Goal: Information Seeking & Learning: Check status

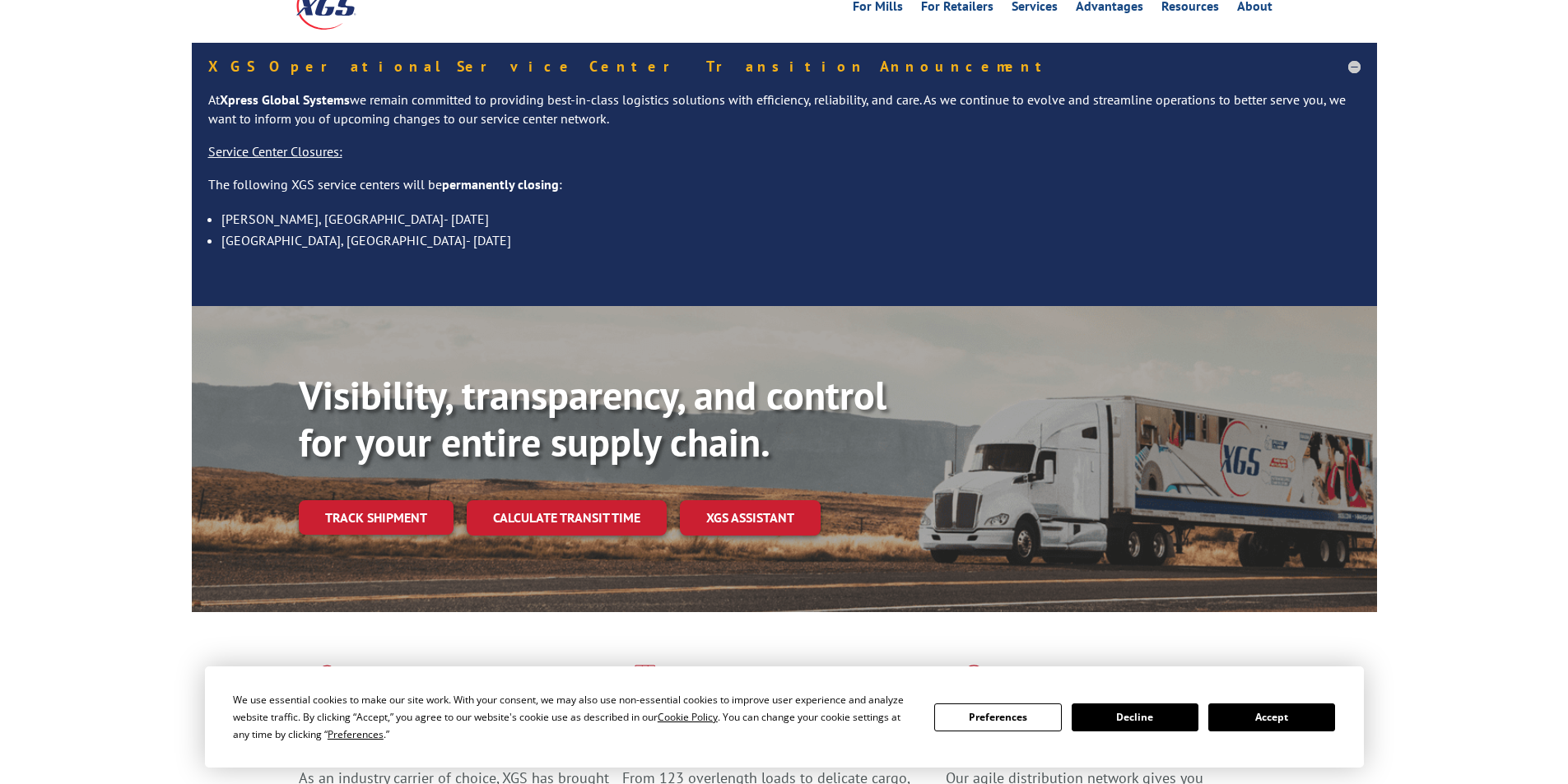
scroll to position [494, 0]
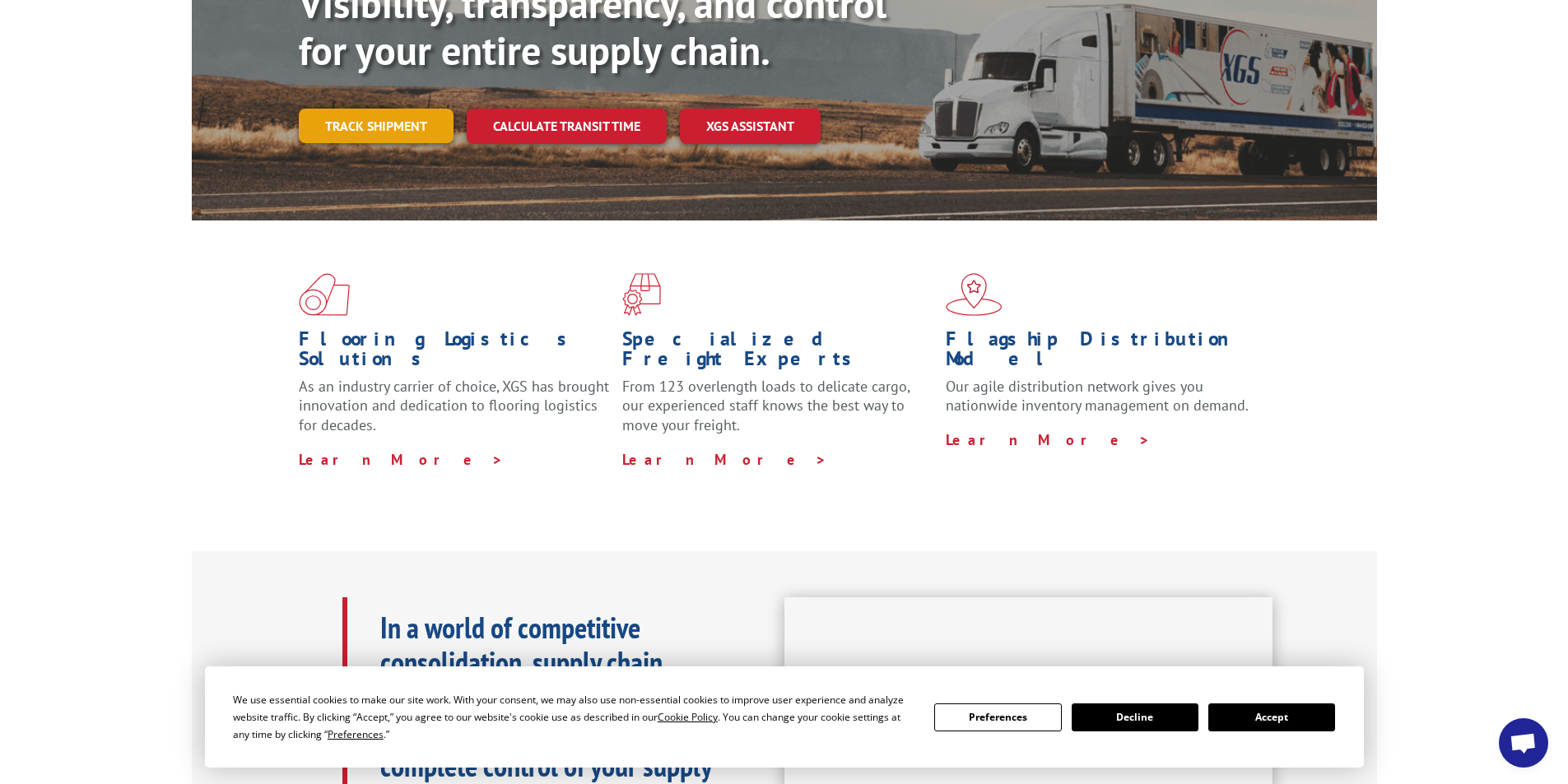
click at [391, 108] on link "Track shipment" at bounding box center [376, 125] width 155 height 34
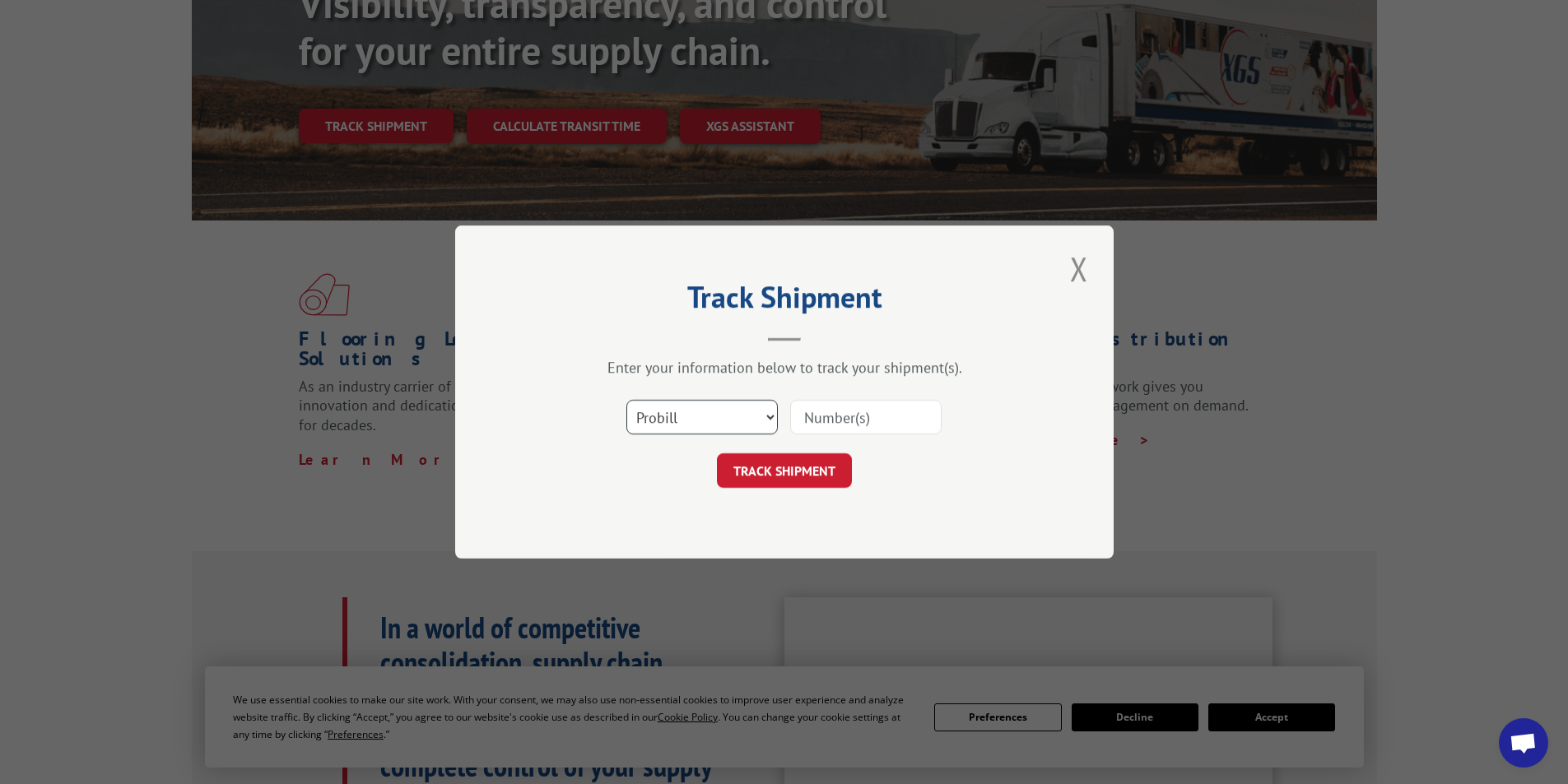
click at [716, 420] on select "Select category... Probill BOL PO" at bounding box center [702, 416] width 151 height 34
select select "bol"
click at [627, 400] on select "Select category... Probill BOL PO" at bounding box center [702, 416] width 151 height 34
click at [857, 410] on input at bounding box center [866, 416] width 151 height 34
paste input "2826686"
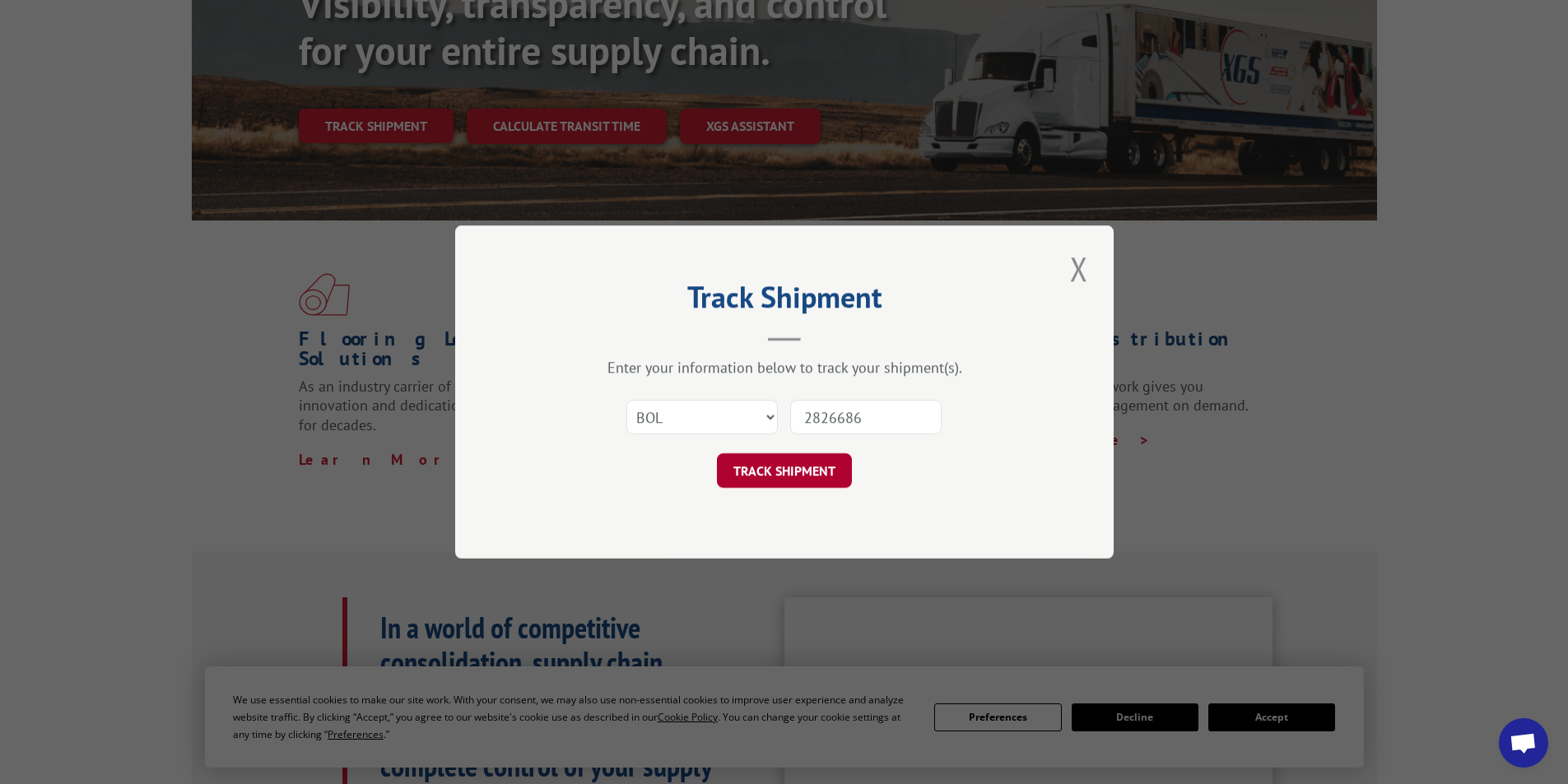
type input "2826686"
click at [764, 474] on button "TRACK SHIPMENT" at bounding box center [784, 470] width 135 height 34
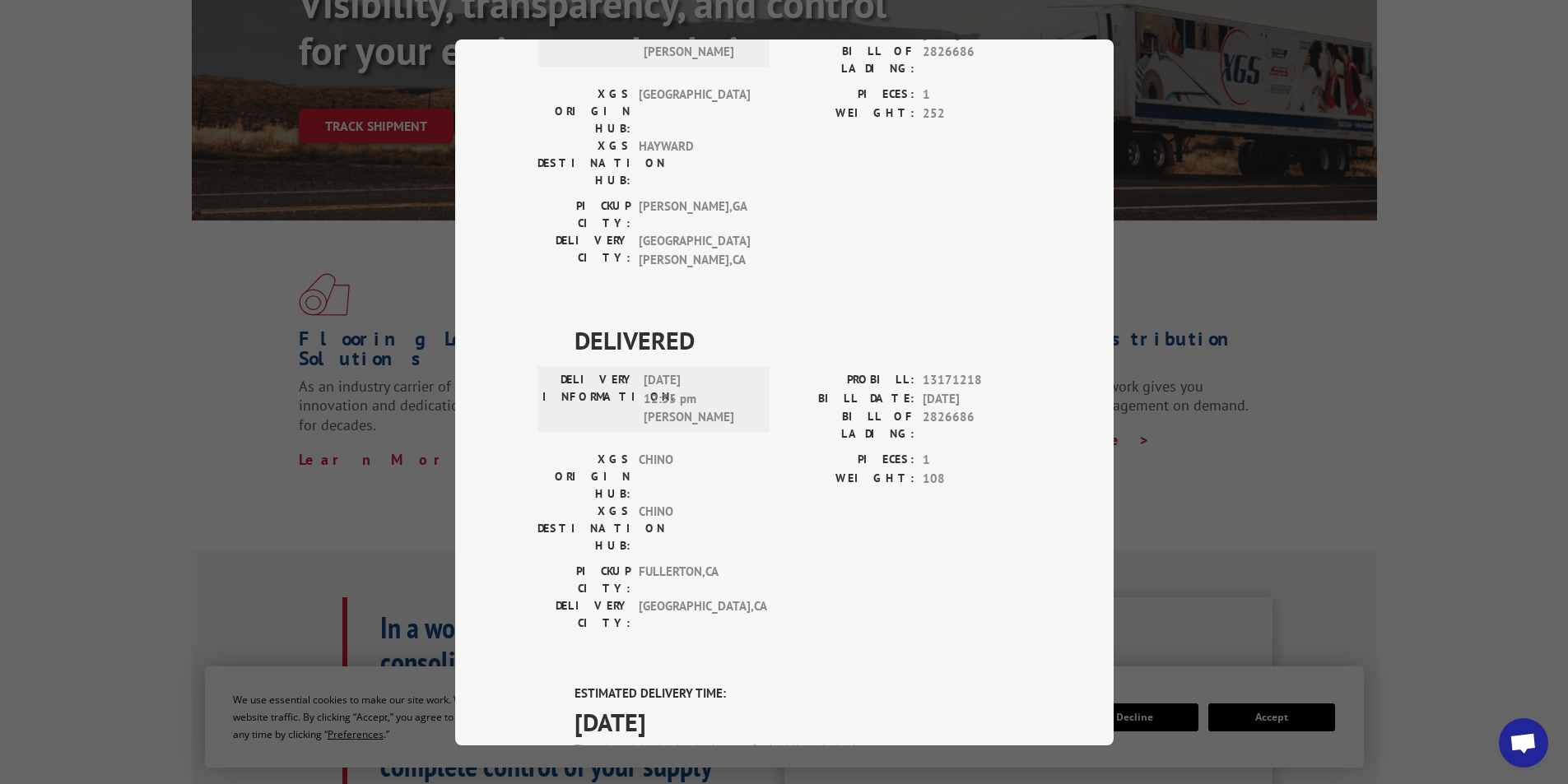
scroll to position [329, 0]
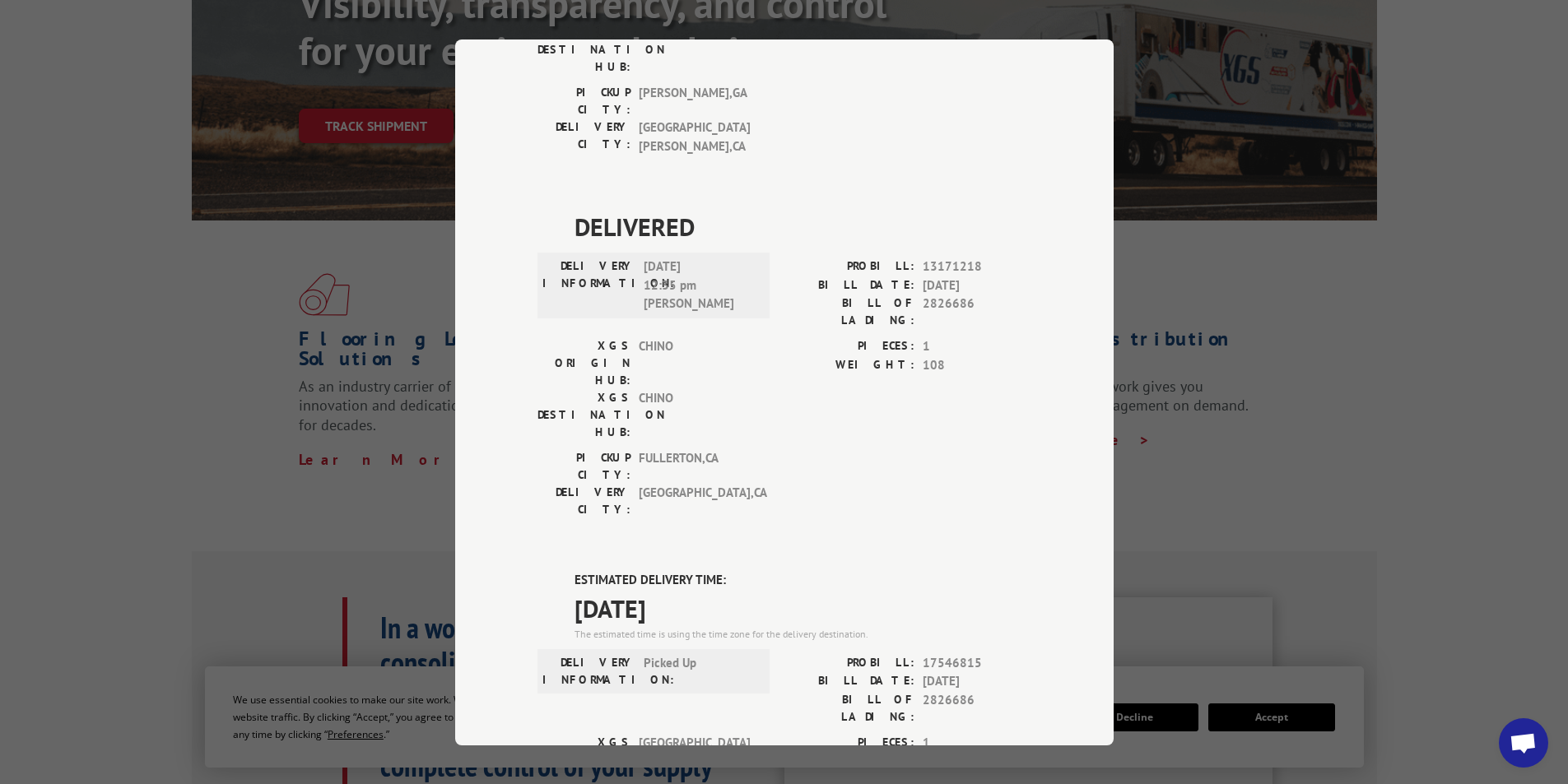
click at [59, 172] on div "Track Shipment DELIVERED DELIVERY INFORMATION: [DATE] 11:00 am [PERSON_NAME]: 1…" at bounding box center [784, 392] width 1568 height 784
